Goal: Transaction & Acquisition: Obtain resource

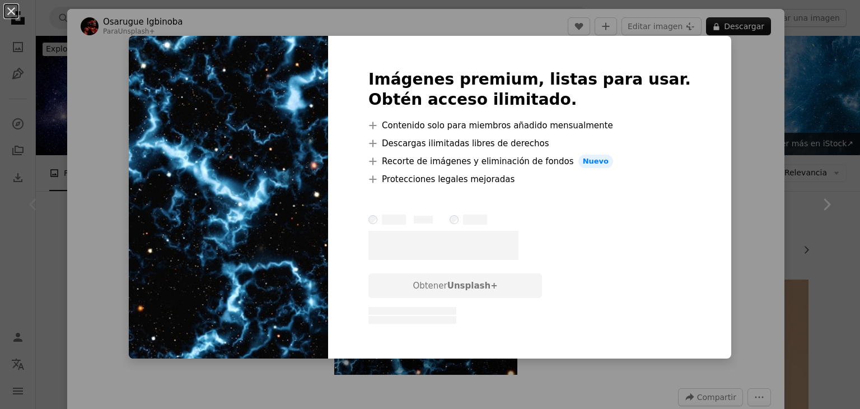
scroll to position [112, 0]
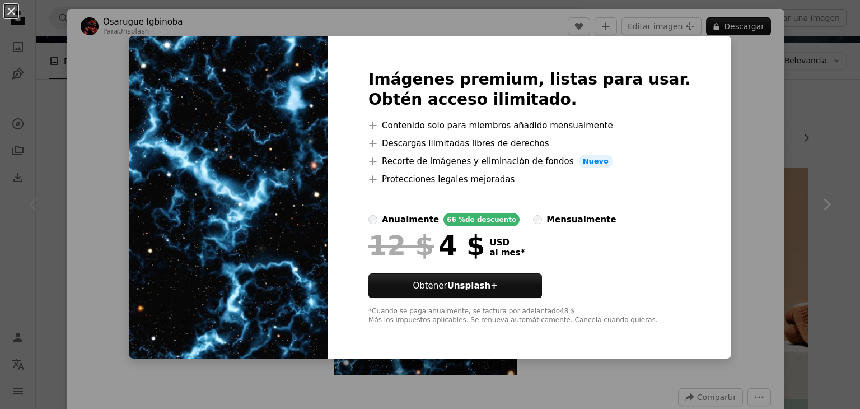
click at [699, 18] on div "An X shape Imágenes premium, listas para usar. Obtén acceso ilimitado. A plus s…" at bounding box center [430, 204] width 860 height 409
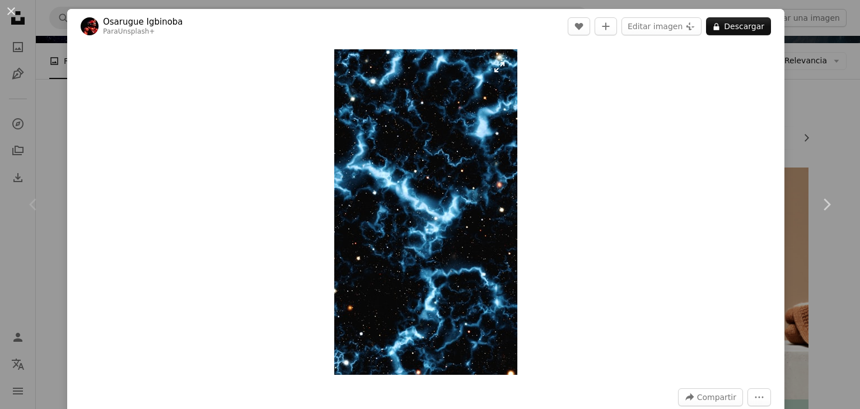
click at [459, 224] on img "Ampliar en esta imagen" at bounding box center [425, 211] width 183 height 325
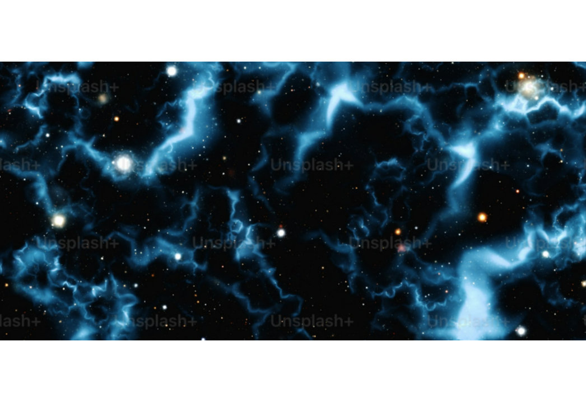
scroll to position [546, 0]
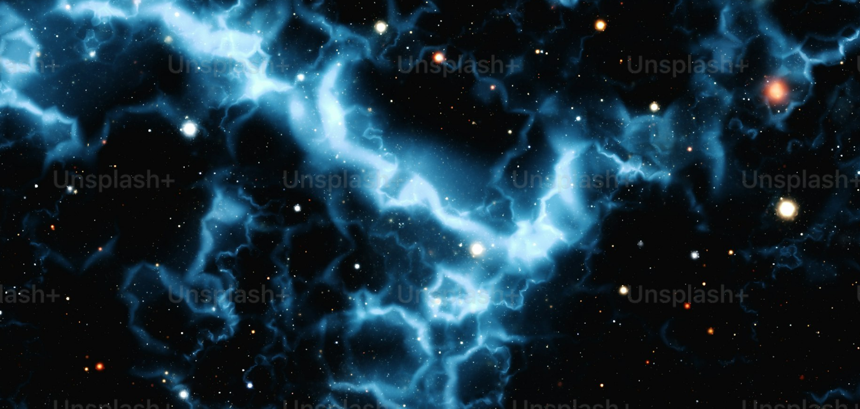
drag, startPoint x: 459, startPoint y: 224, endPoint x: 434, endPoint y: 230, distance: 24.7
click at [434, 230] on img "Reducir el zoom en esta imagen" at bounding box center [429, 219] width 861 height 1531
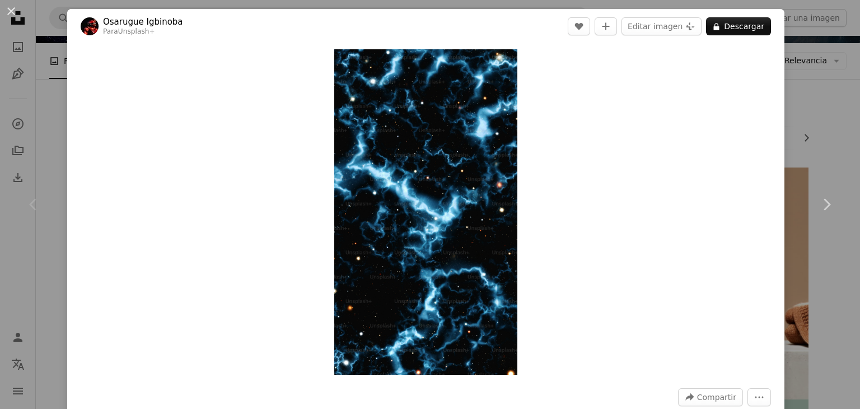
click at [560, 222] on div "Zoom in" at bounding box center [425, 212] width 717 height 336
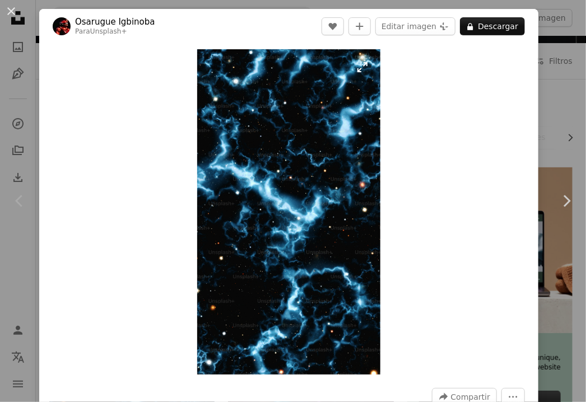
click at [345, 256] on img "Ampliar en esta imagen" at bounding box center [288, 211] width 183 height 325
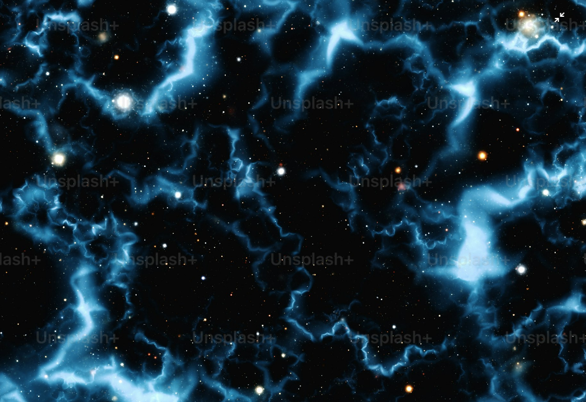
scroll to position [306, 0]
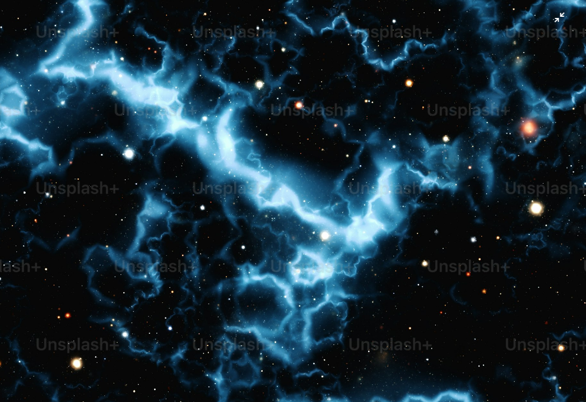
click at [451, 247] on img "Reducir el zoom en esta imagen" at bounding box center [292, 215] width 587 height 1043
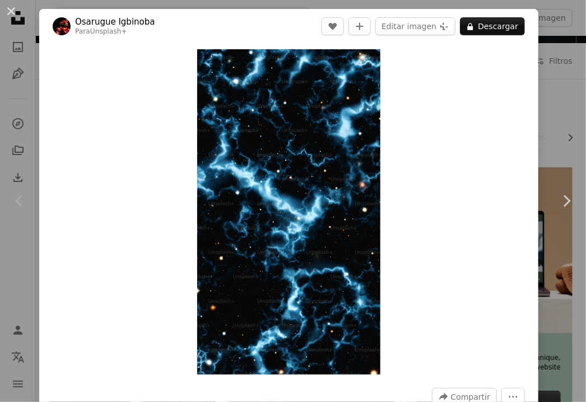
click at [451, 247] on div "Zoom in" at bounding box center [288, 212] width 499 height 336
